Goal: Feedback & Contribution: Leave review/rating

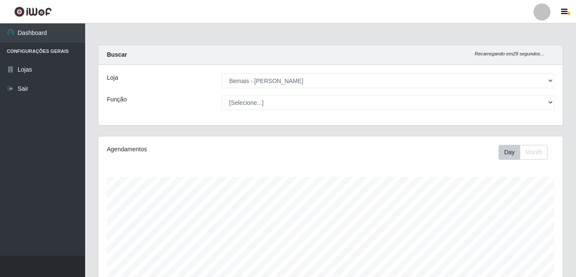
select select "230"
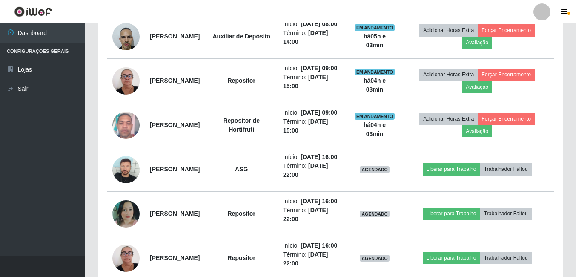
scroll to position [318, 0]
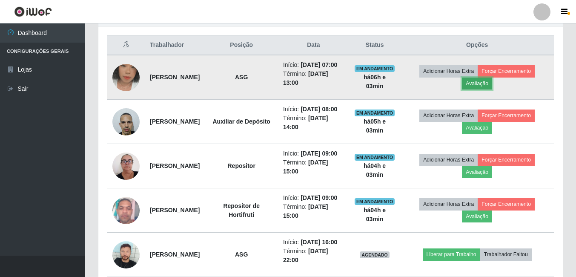
click at [487, 89] on button "Avaliação" at bounding box center [477, 83] width 30 height 12
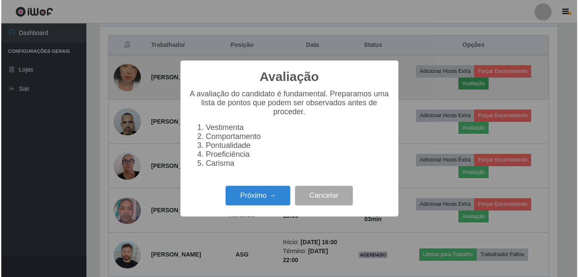
scroll to position [177, 460]
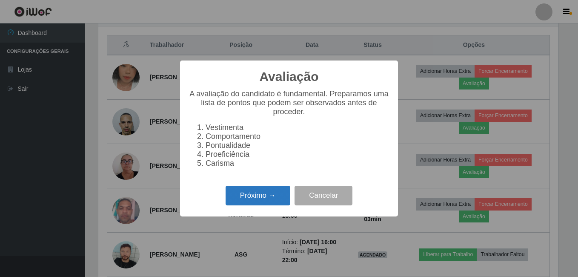
click at [263, 198] on button "Próximo →" at bounding box center [258, 196] width 65 height 20
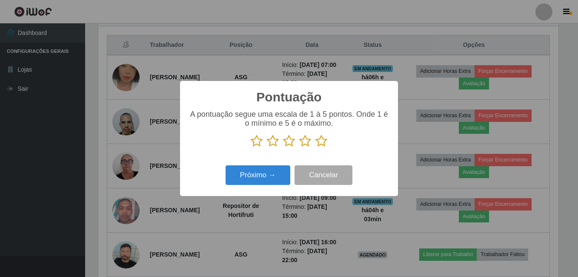
scroll to position [425408, 425125]
click at [317, 145] on icon at bounding box center [321, 140] width 12 height 13
click at [315, 147] on input "radio" at bounding box center [315, 147] width 0 height 0
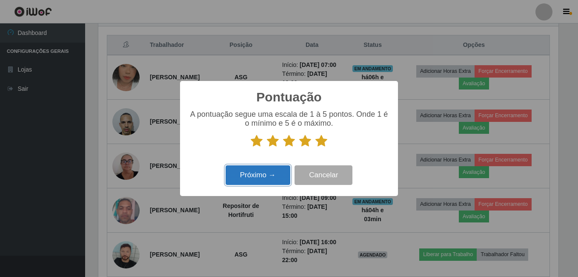
click at [272, 175] on button "Próximo →" at bounding box center [258, 175] width 65 height 20
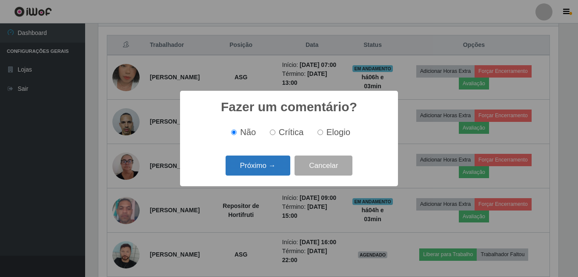
click at [272, 175] on button "Próximo →" at bounding box center [258, 165] width 65 height 20
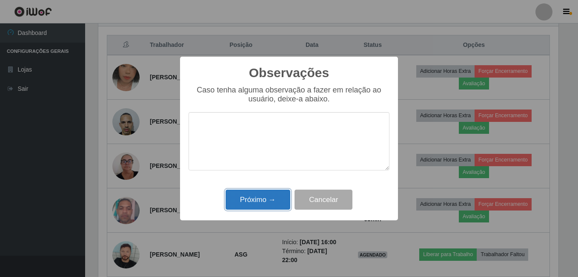
click at [265, 200] on button "Próximo →" at bounding box center [258, 199] width 65 height 20
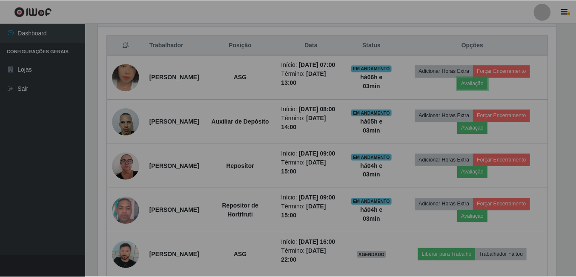
scroll to position [177, 464]
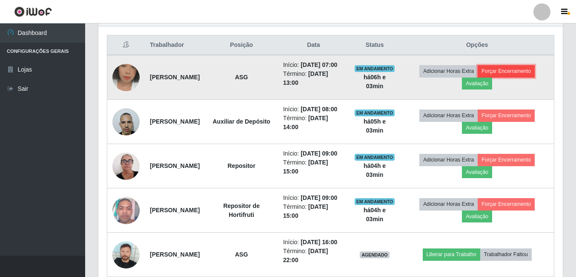
click at [521, 76] on button "Forçar Encerramento" at bounding box center [506, 71] width 57 height 12
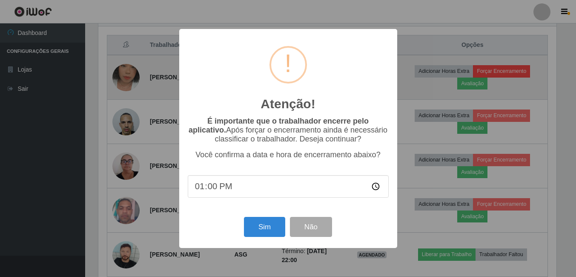
scroll to position [177, 460]
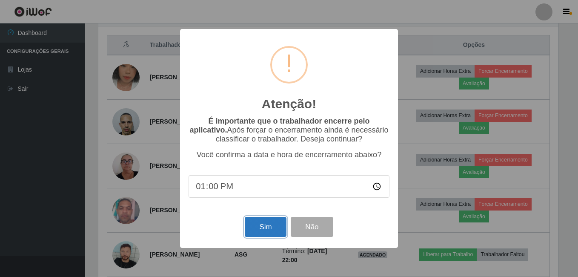
click at [271, 223] on button "Sim" at bounding box center [265, 227] width 41 height 20
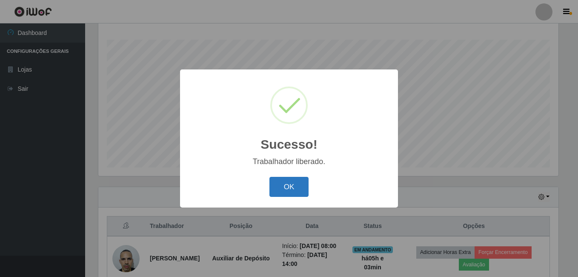
click at [295, 186] on button "OK" at bounding box center [289, 187] width 40 height 20
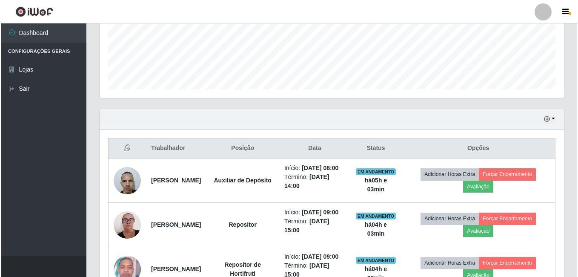
scroll to position [222, 0]
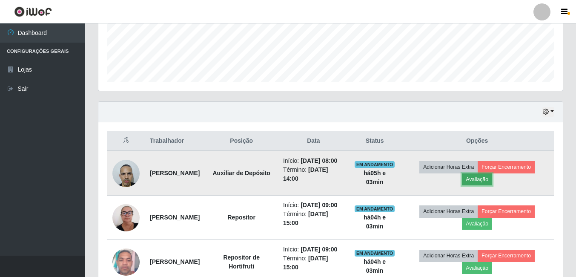
click at [486, 184] on button "Avaliação" at bounding box center [477, 179] width 30 height 12
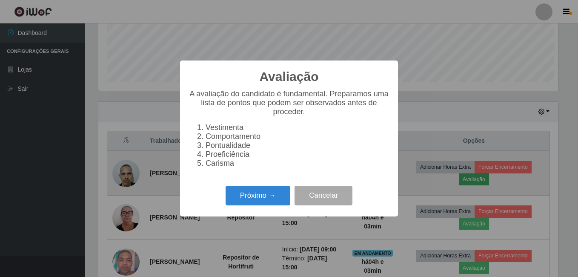
scroll to position [177, 460]
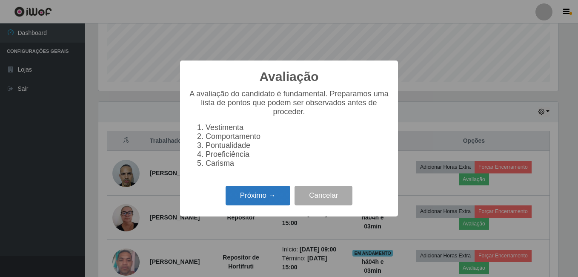
click at [273, 206] on button "Próximo →" at bounding box center [258, 196] width 65 height 20
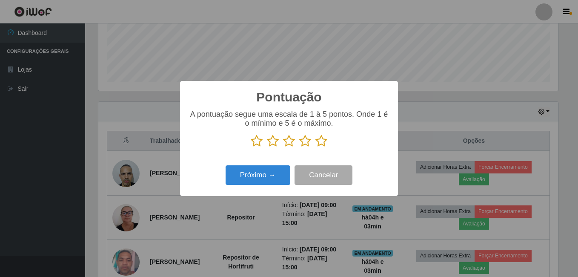
scroll to position [425408, 425125]
click at [320, 143] on icon at bounding box center [321, 140] width 12 height 13
click at [315, 147] on input "radio" at bounding box center [315, 147] width 0 height 0
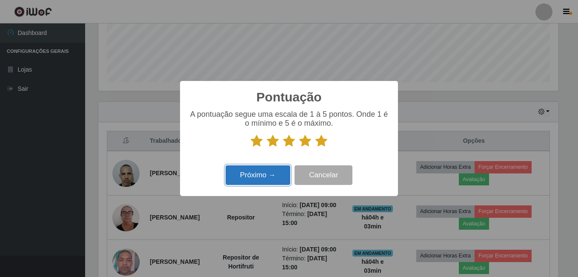
click at [267, 174] on button "Próximo →" at bounding box center [258, 175] width 65 height 20
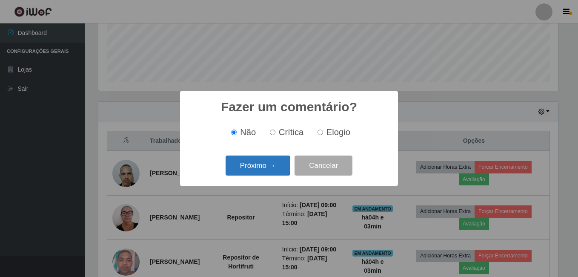
click at [269, 165] on button "Próximo →" at bounding box center [258, 165] width 65 height 20
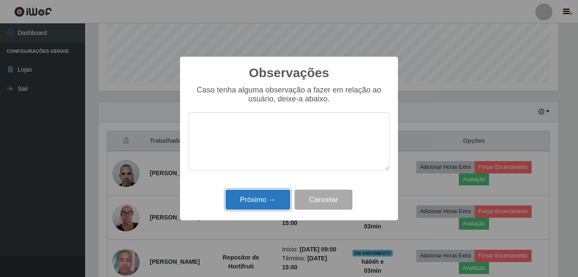
click at [266, 199] on button "Próximo →" at bounding box center [258, 199] width 65 height 20
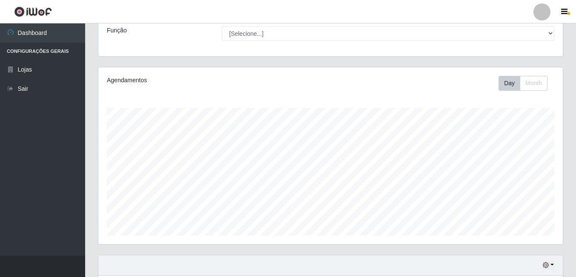
scroll to position [52, 0]
